Goal: Information Seeking & Learning: Compare options

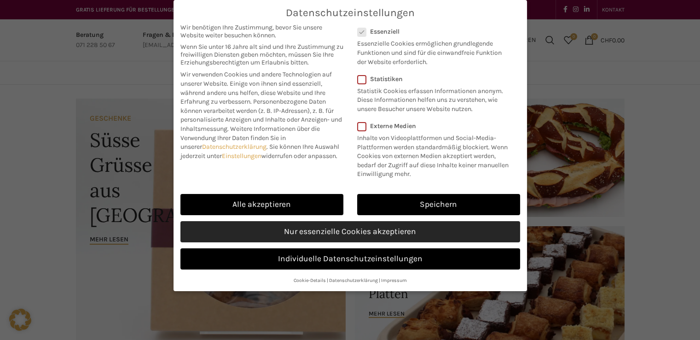
click at [270, 227] on link "Nur essenzielle Cookies akzeptieren" at bounding box center [350, 231] width 340 height 21
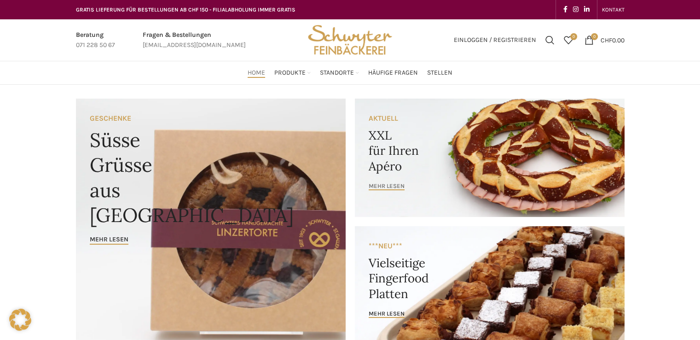
click at [396, 186] on span "mehr lesen" at bounding box center [387, 185] width 36 height 7
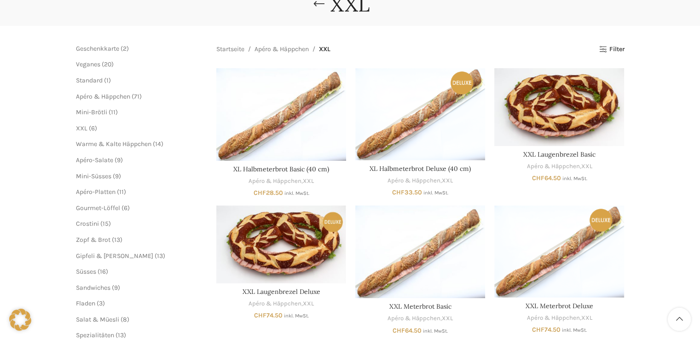
scroll to position [74, 0]
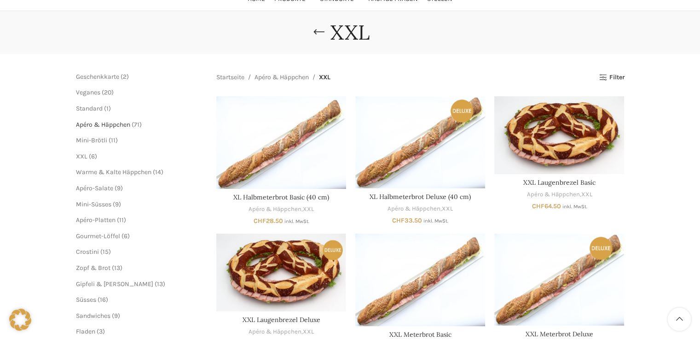
click at [105, 124] on span "Apéro & Häppchen" at bounding box center [103, 125] width 54 height 8
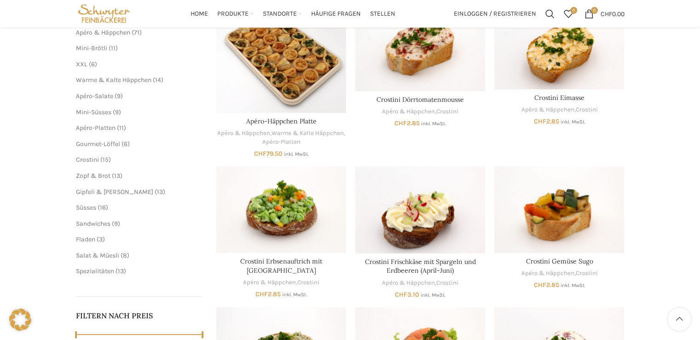
scroll to position [147, 0]
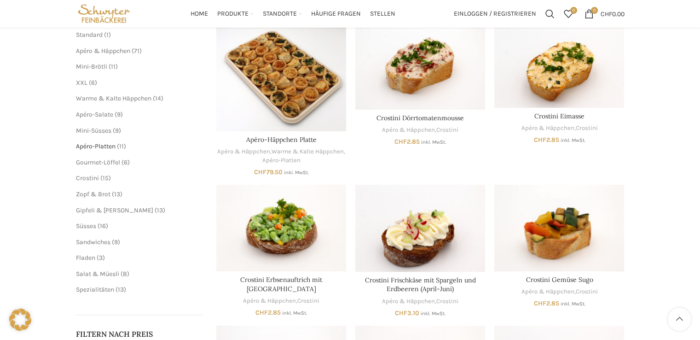
click at [102, 146] on span "Apéro-Platten" at bounding box center [96, 146] width 40 height 8
click at [110, 128] on span "Mini-Süsses" at bounding box center [93, 131] width 35 height 8
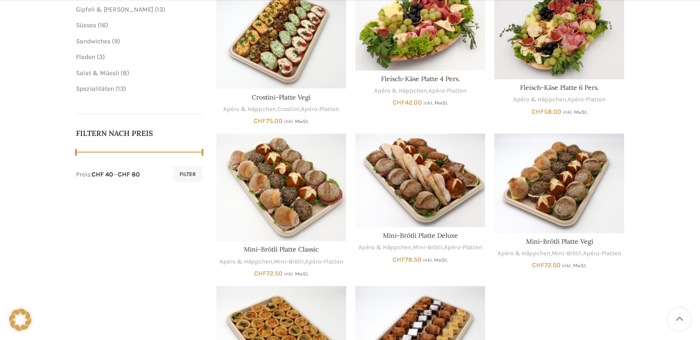
scroll to position [350, 0]
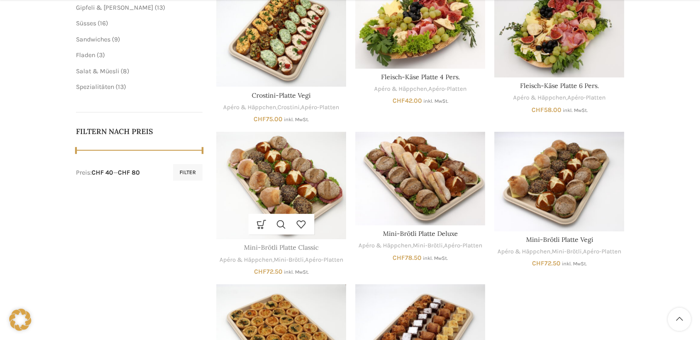
click at [271, 249] on link "Mini-Brötli Platte Classic" at bounding box center [281, 247] width 75 height 8
click at [409, 242] on link "Apéro & Häppchen" at bounding box center [385, 245] width 53 height 9
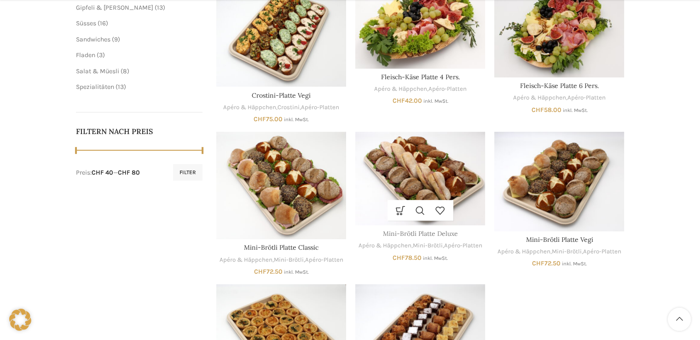
click at [435, 229] on link "Mini-Brötli Platte Deluxe" at bounding box center [420, 233] width 75 height 8
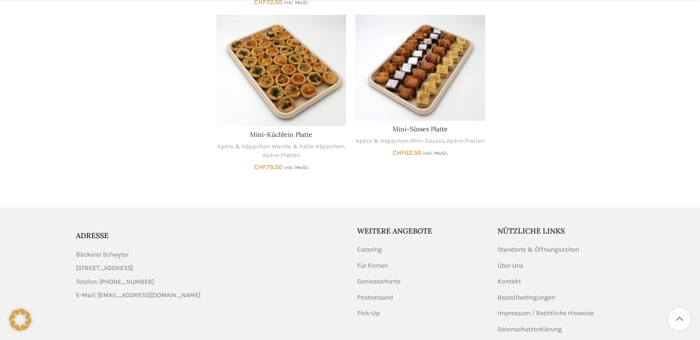
scroll to position [626, 0]
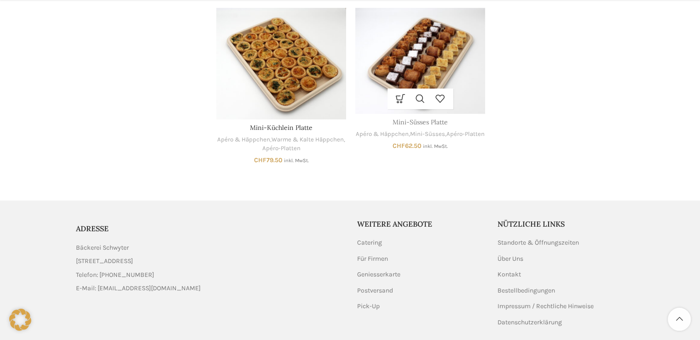
click at [415, 118] on link "Mini-Süsses Platte" at bounding box center [420, 122] width 55 height 8
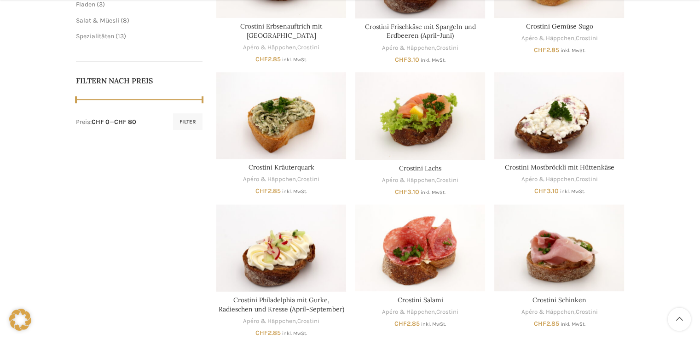
scroll to position [405, 0]
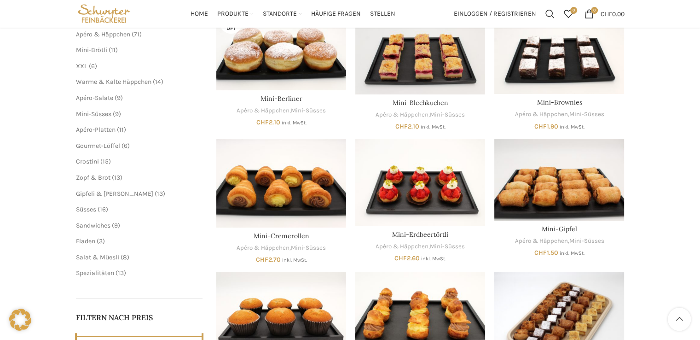
scroll to position [163, 0]
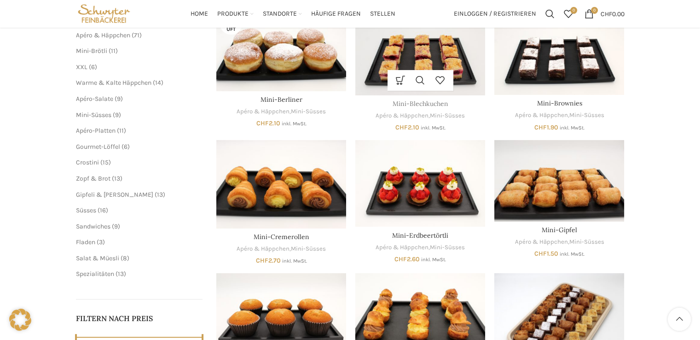
click at [411, 107] on link "Mini-Blechkuchen" at bounding box center [421, 103] width 56 height 8
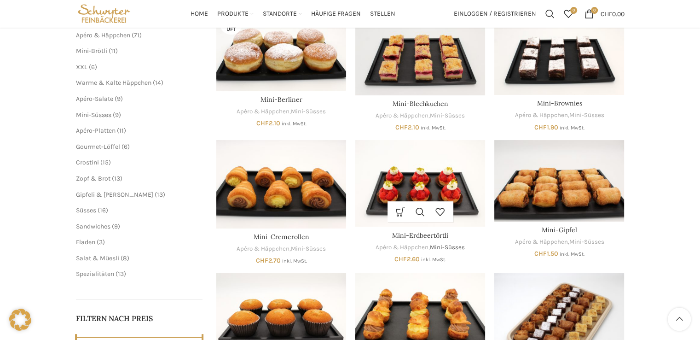
click at [442, 249] on link "Mini-Süsses" at bounding box center [447, 247] width 35 height 9
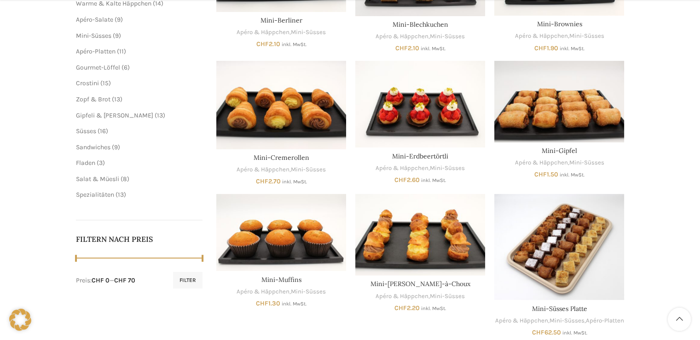
scroll to position [258, 0]
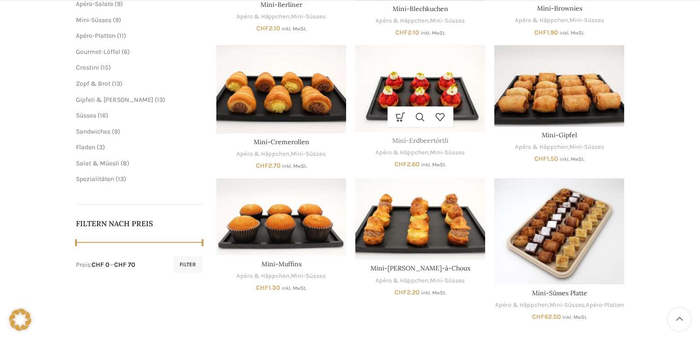
click at [418, 139] on link "Mini-Erdbeertörtli" at bounding box center [420, 140] width 56 height 8
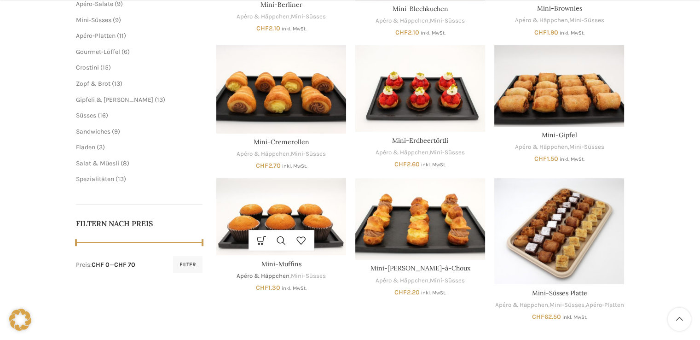
click at [269, 273] on link "Apéro & Häppchen" at bounding box center [263, 276] width 53 height 9
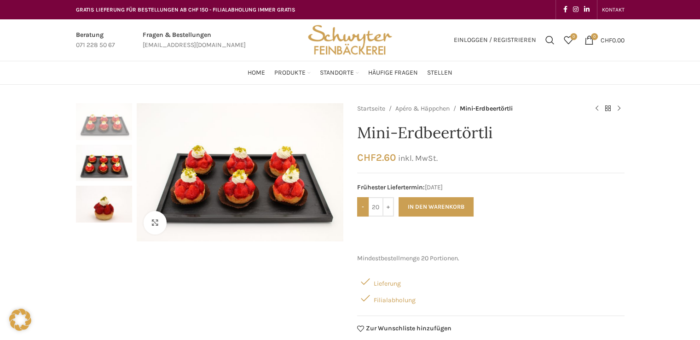
click at [360, 209] on input "-" at bounding box center [363, 206] width 12 height 19
click at [365, 211] on input "-" at bounding box center [363, 206] width 12 height 19
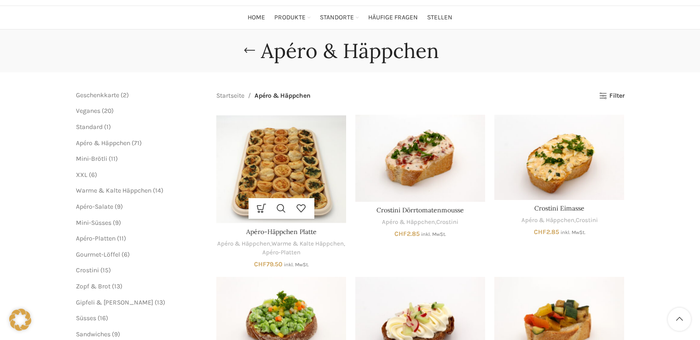
scroll to position [147, 0]
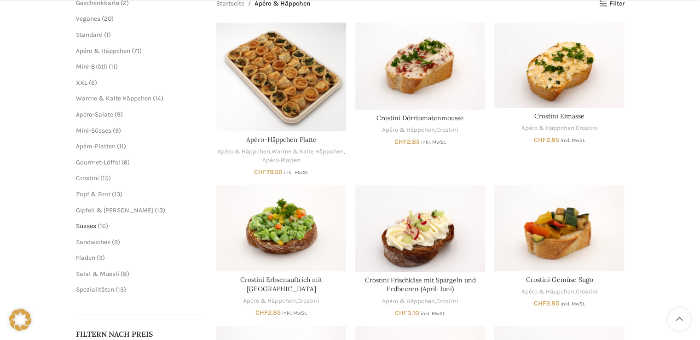
click at [94, 225] on span "Süsses" at bounding box center [86, 226] width 20 height 8
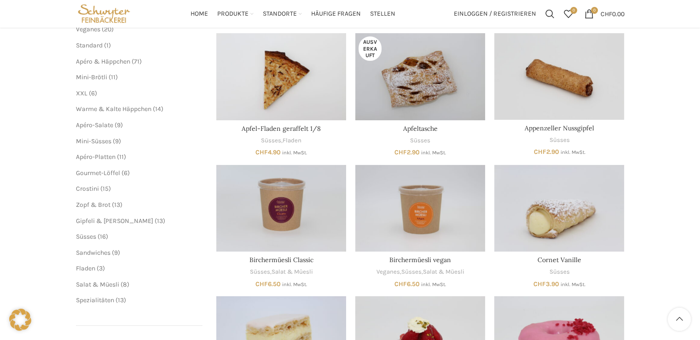
scroll to position [129, 0]
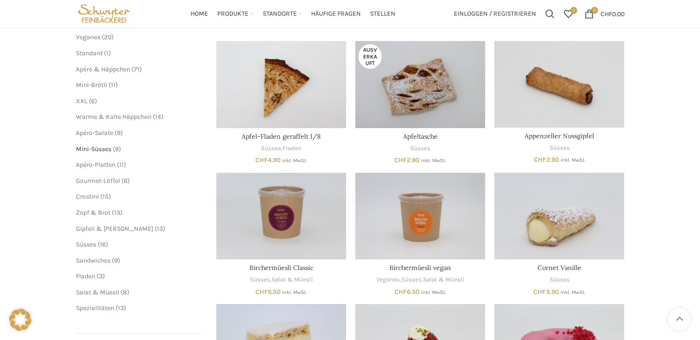
click at [92, 149] on span "Mini-Süsses" at bounding box center [93, 149] width 35 height 8
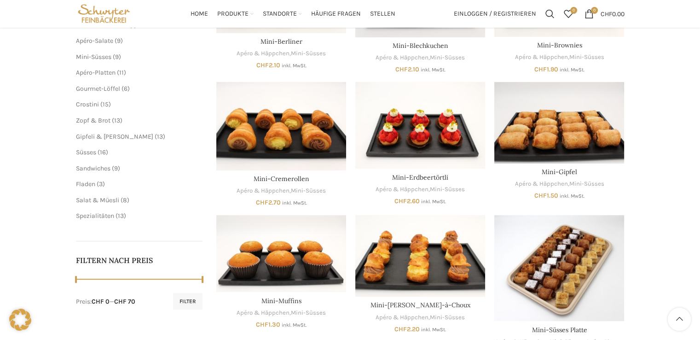
scroll to position [203, 0]
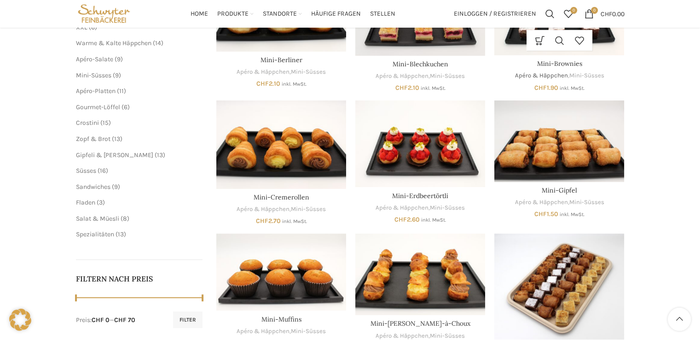
click at [554, 77] on link "Apéro & Häppchen" at bounding box center [541, 75] width 53 height 9
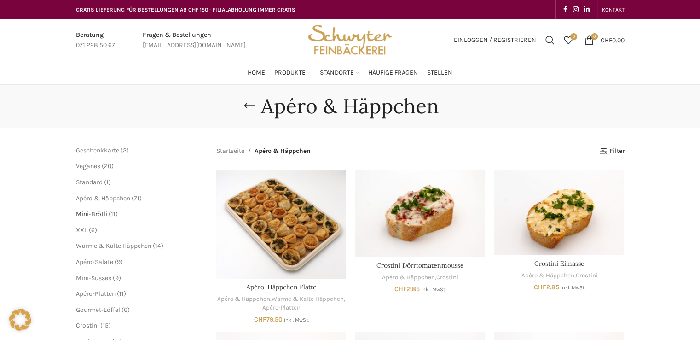
click at [103, 214] on span "Mini-Brötli" at bounding box center [91, 214] width 31 height 8
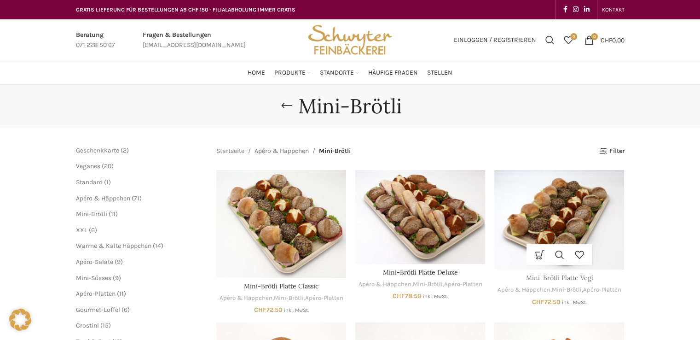
click at [563, 278] on link "Mini-Brötli Platte Vegi" at bounding box center [559, 277] width 67 height 8
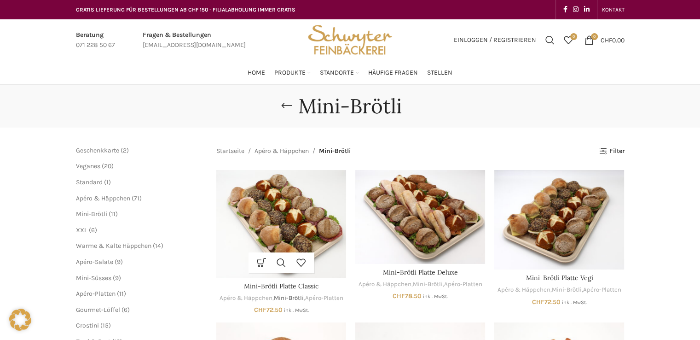
click at [287, 297] on link "Mini-Brötli" at bounding box center [289, 298] width 30 height 9
click at [287, 288] on link "Mini-Brötli Platte Classic" at bounding box center [281, 286] width 75 height 8
click at [112, 280] on span "9 9 Produkte" at bounding box center [116, 278] width 10 height 8
click at [110, 276] on span "Mini-Süsses" at bounding box center [93, 278] width 35 height 8
